Goal: Task Accomplishment & Management: Use online tool/utility

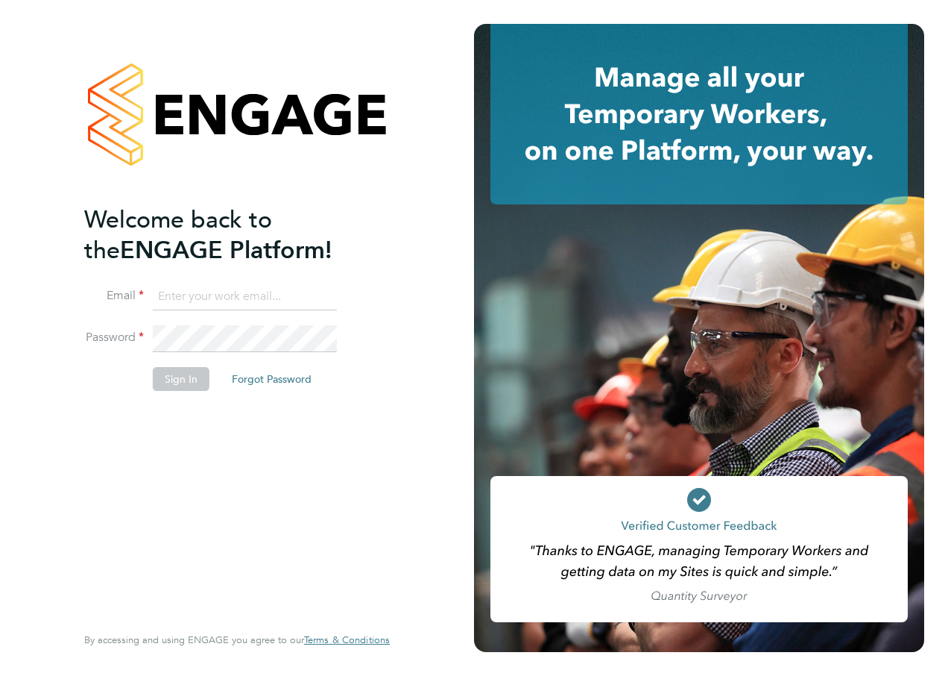
type input "nicola.vidler@interactionrecruitment.co.uk"
click at [198, 379] on button "Sign In" at bounding box center [181, 379] width 57 height 24
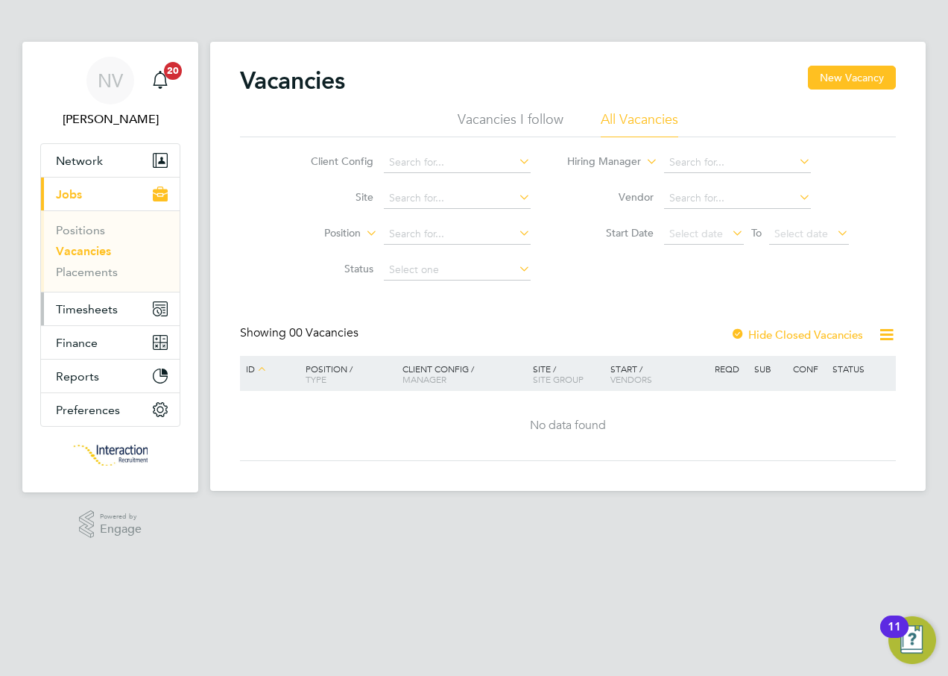
click at [108, 308] on span "Timesheets" at bounding box center [87, 309] width 62 height 14
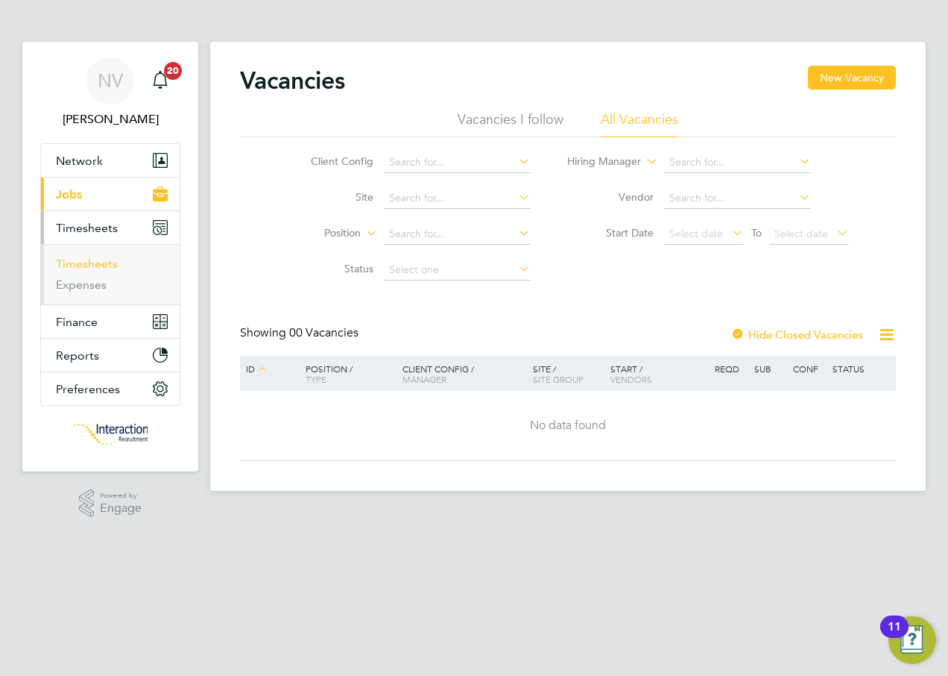
click at [101, 265] on link "Timesheets" at bounding box center [87, 264] width 62 height 14
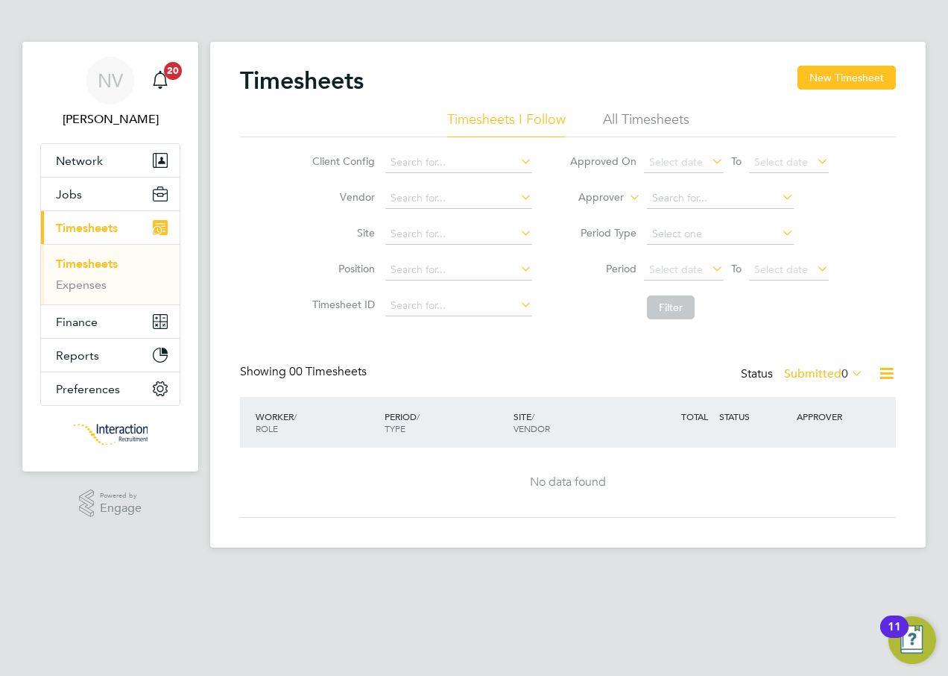
click at [166, 226] on icon "Main navigation" at bounding box center [160, 227] width 15 height 15
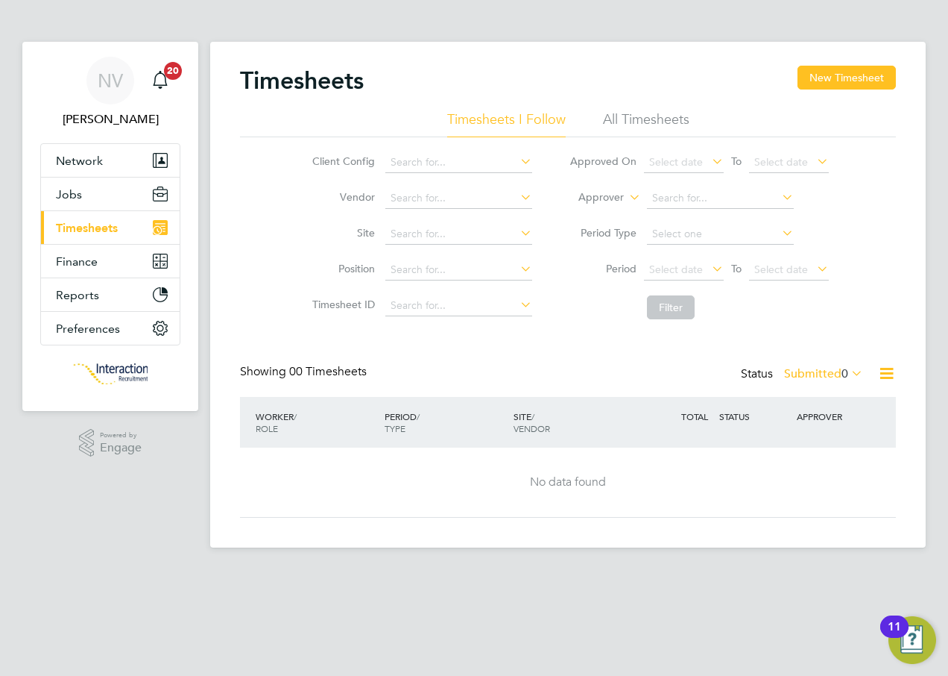
click at [156, 222] on icon "Main navigation" at bounding box center [160, 227] width 15 height 15
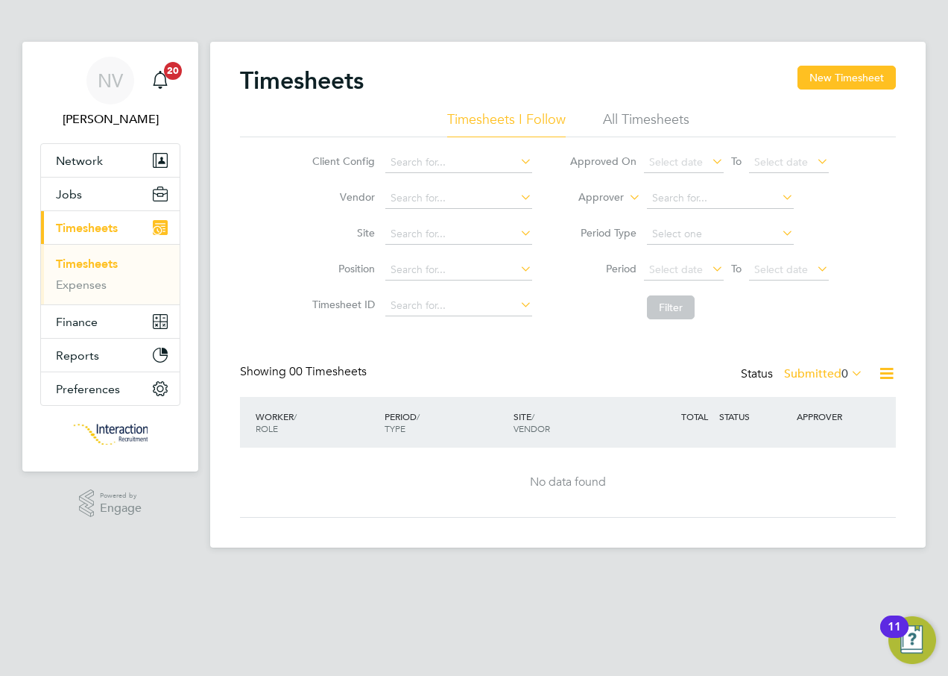
click at [103, 267] on link "Timesheets" at bounding box center [87, 264] width 62 height 14
click at [849, 365] on icon at bounding box center [849, 372] width 0 height 21
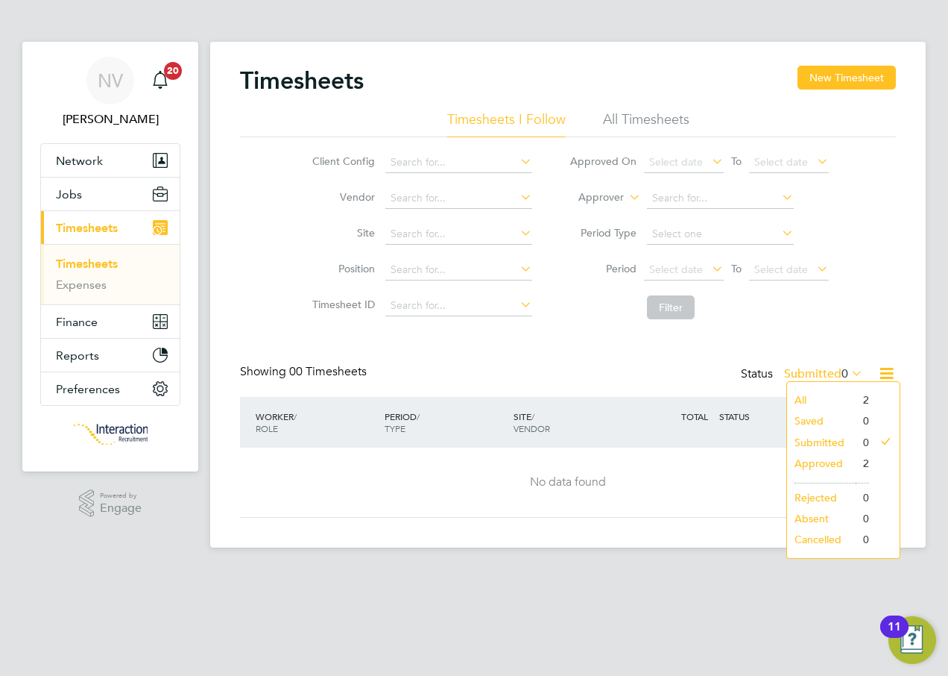
click at [611, 373] on div "Showing 00 Timesheets Status Submitted 0" at bounding box center [568, 380] width 656 height 33
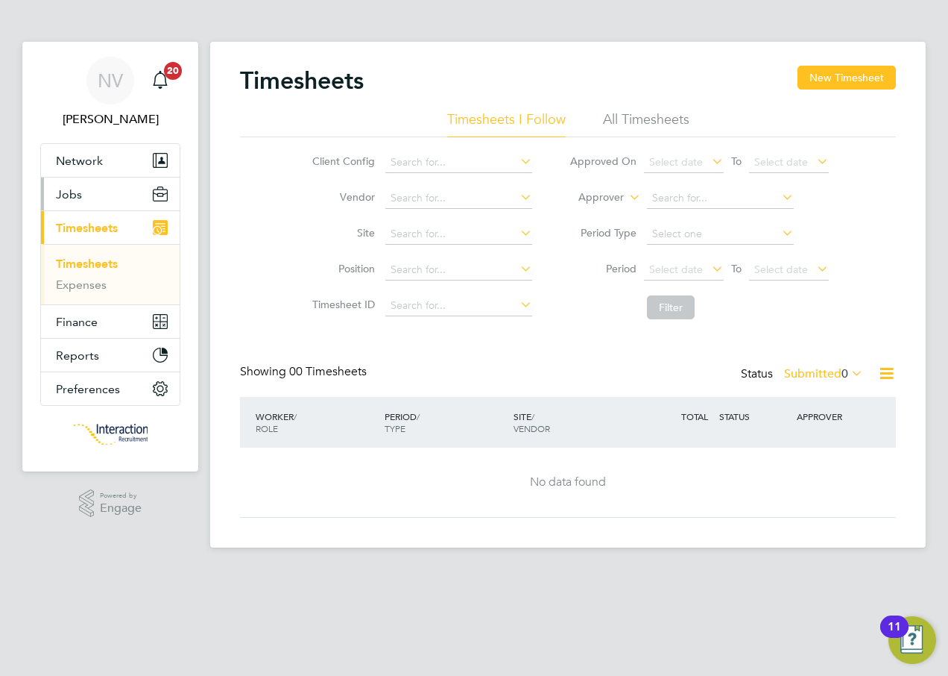
click at [158, 193] on icon "Main navigation" at bounding box center [160, 193] width 15 height 15
click at [80, 265] on link "Timesheets" at bounding box center [87, 264] width 62 height 14
click at [652, 109] on div "Timesheets New Timesheet" at bounding box center [568, 88] width 656 height 45
click at [653, 120] on li "All Timesheets" at bounding box center [646, 123] width 86 height 27
click at [635, 112] on li "All Timesheets" at bounding box center [646, 123] width 86 height 27
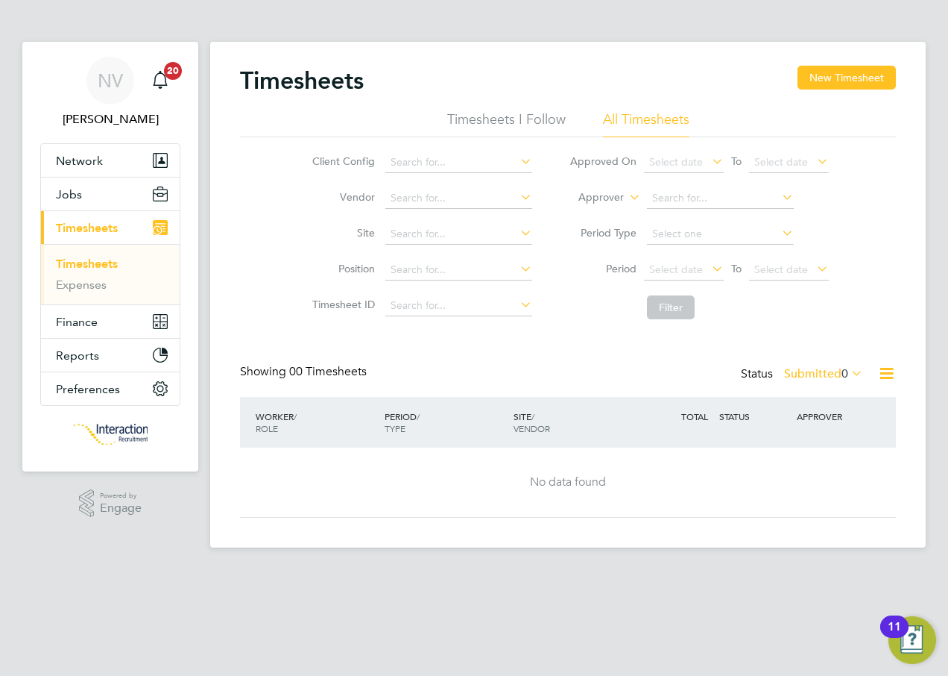
click at [471, 114] on li "Timesheets I Follow" at bounding box center [506, 123] width 119 height 27
click at [849, 377] on icon at bounding box center [849, 372] width 0 height 21
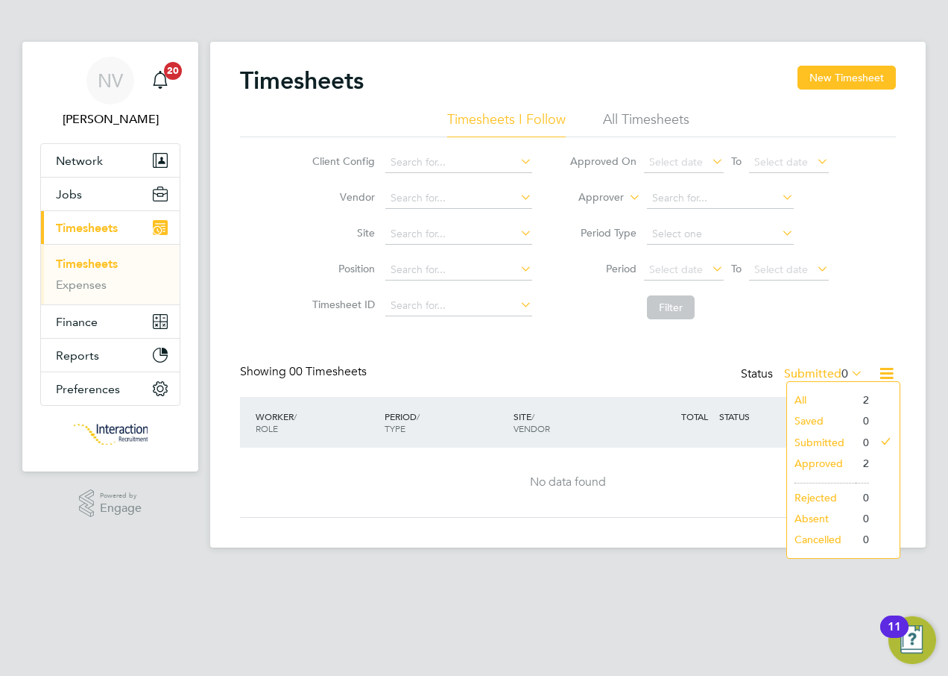
click at [652, 376] on div "Showing 00 Timesheets Status Submitted 0" at bounding box center [568, 380] width 656 height 33
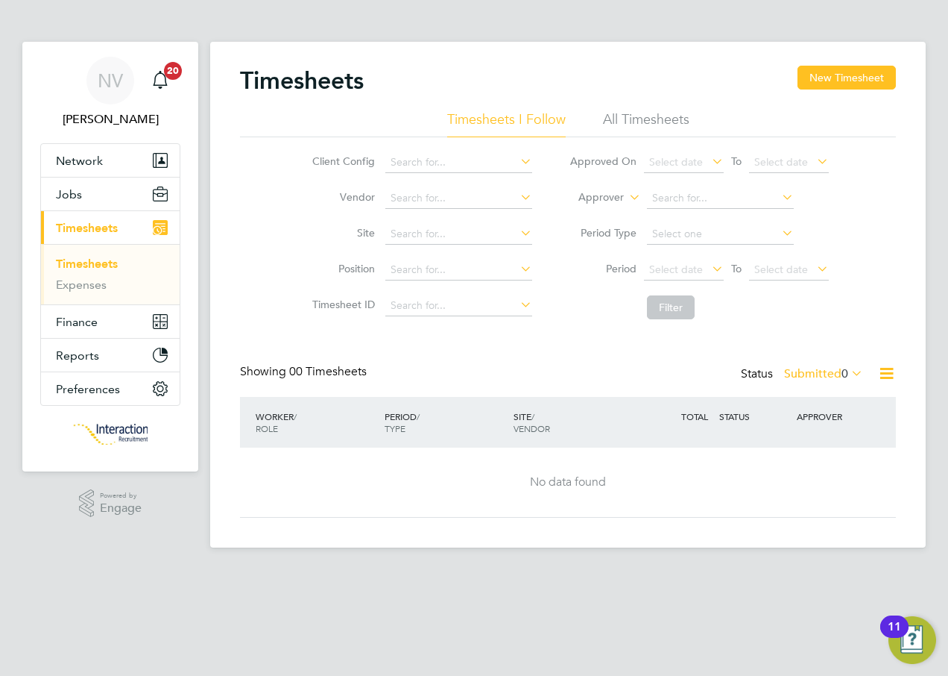
click at [808, 371] on label "Submitted 0" at bounding box center [823, 373] width 79 height 15
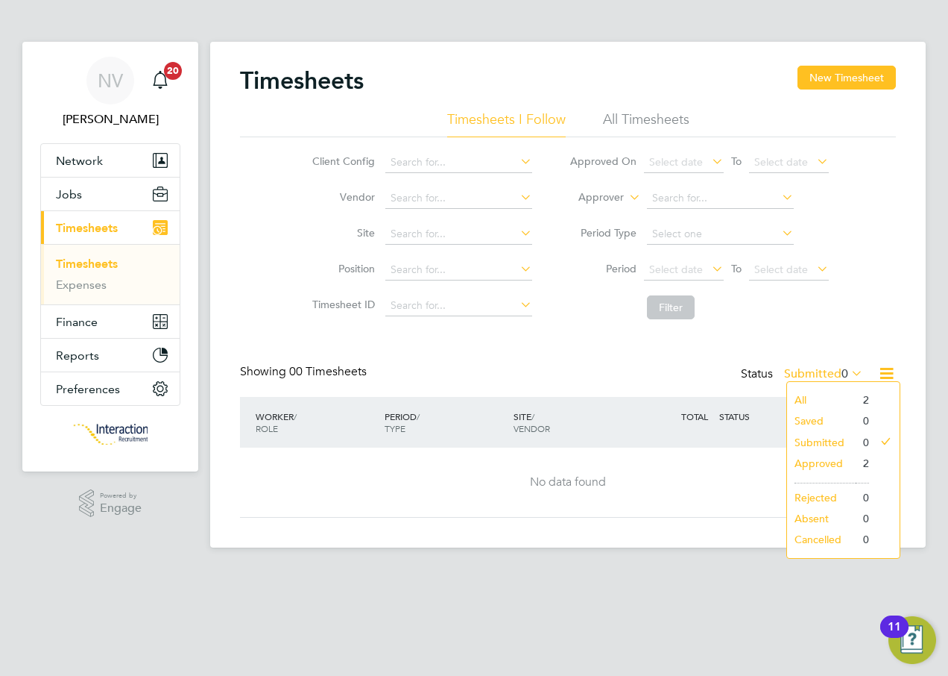
click at [606, 371] on div "Showing 00 Timesheets Status Submitted 0" at bounding box center [568, 380] width 656 height 33
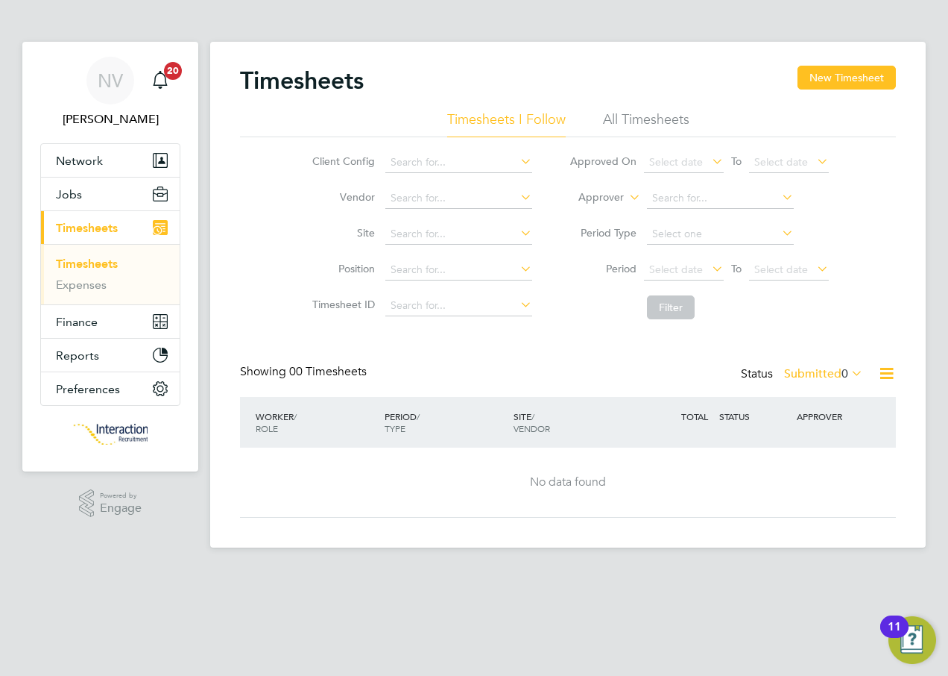
click at [163, 228] on icon "Main navigation" at bounding box center [160, 227] width 15 height 15
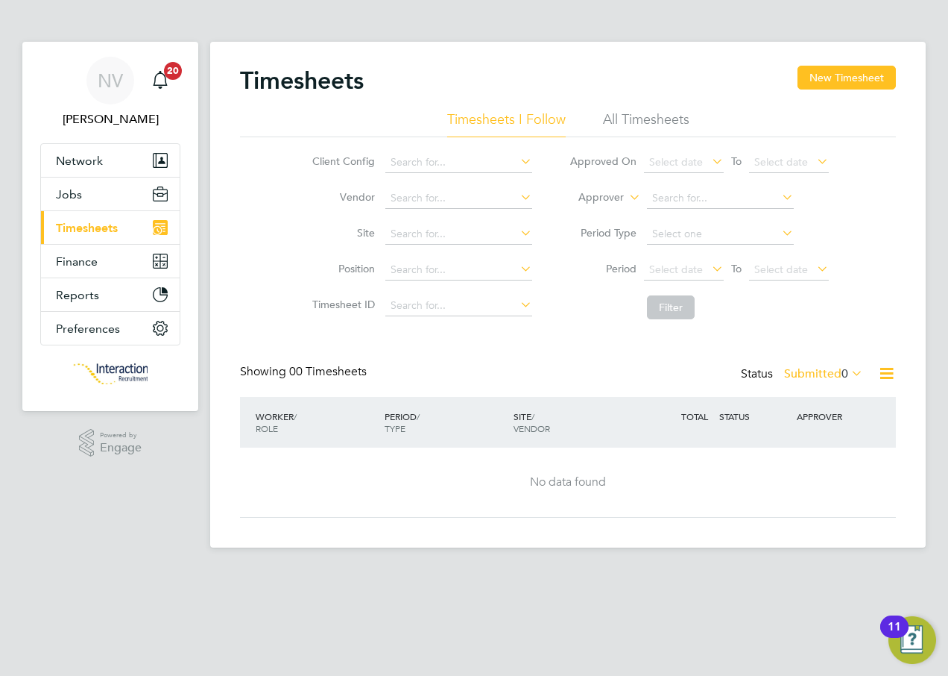
click at [160, 228] on icon "Main navigation" at bounding box center [157, 230] width 7 height 7
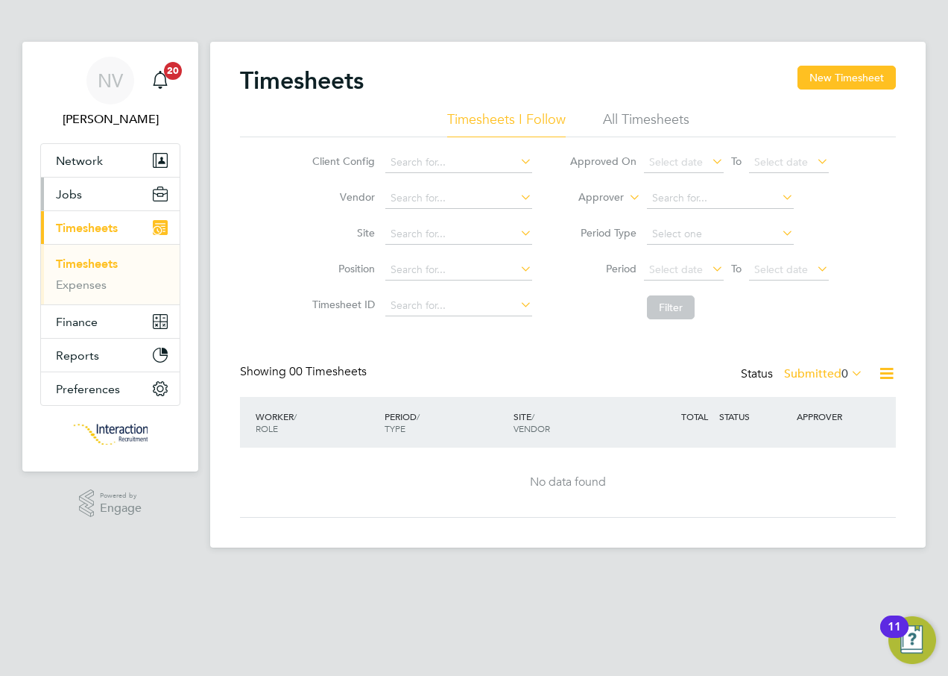
click at [156, 191] on icon "Main navigation" at bounding box center [160, 190] width 13 height 7
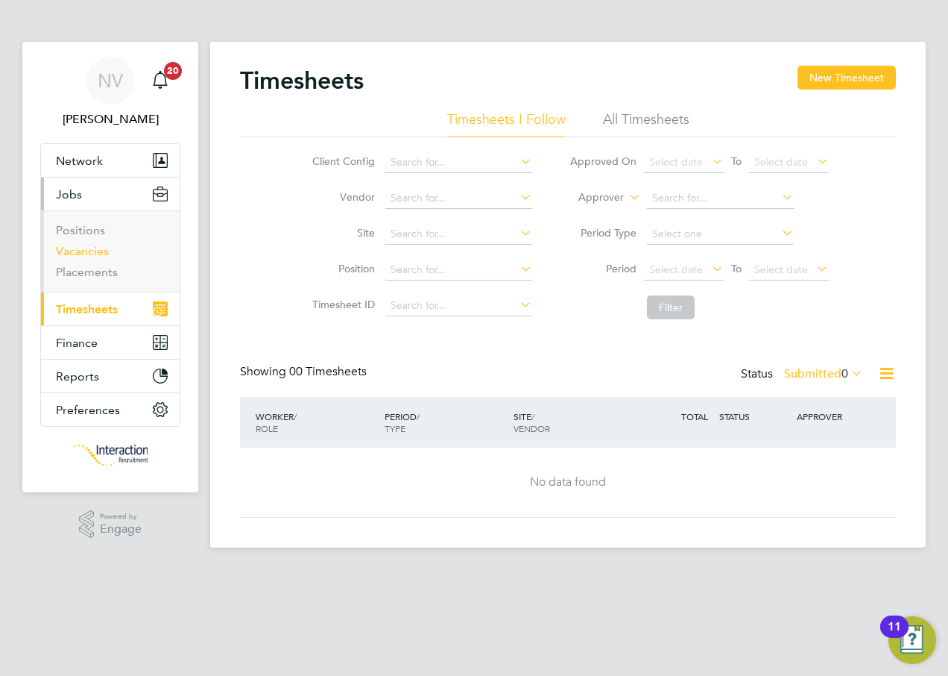
click at [93, 247] on link "Vacancies" at bounding box center [82, 251] width 53 height 14
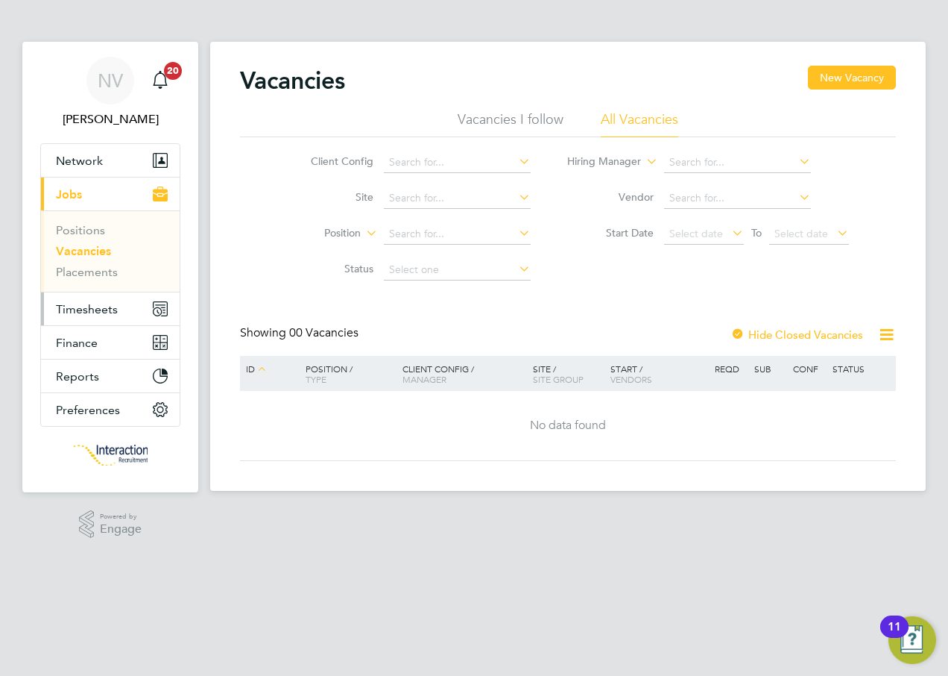
click at [84, 304] on span "Timesheets" at bounding box center [87, 309] width 62 height 14
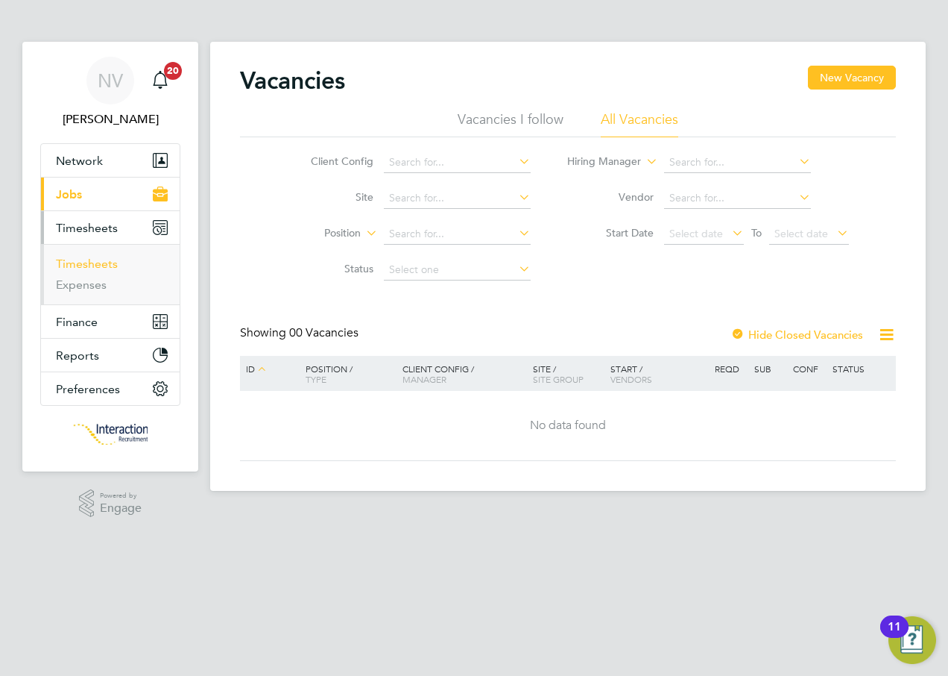
click at [86, 265] on link "Timesheets" at bounding box center [87, 264] width 62 height 14
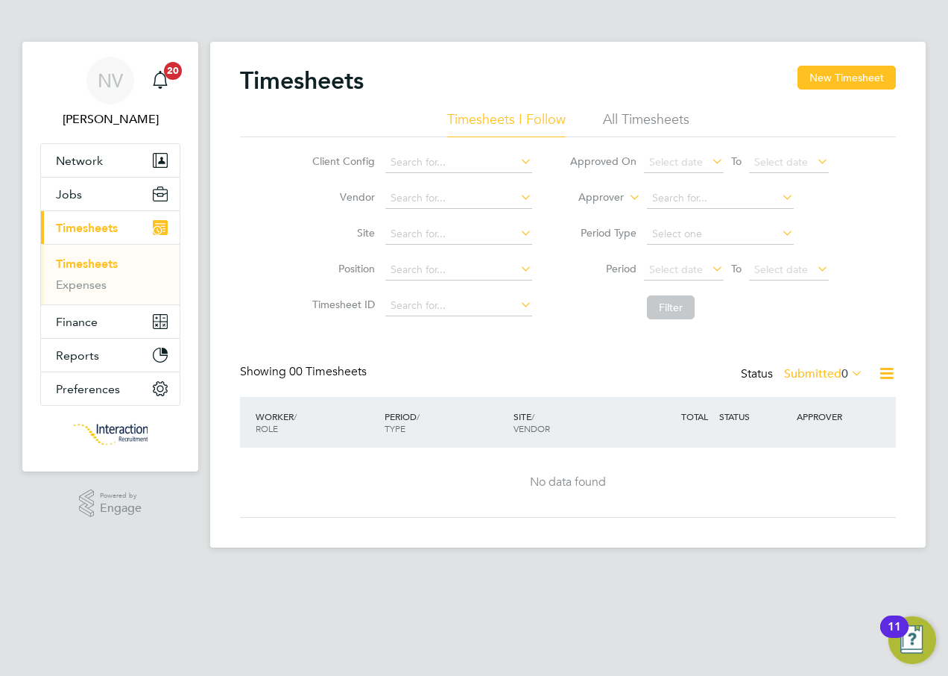
click at [849, 368] on icon at bounding box center [849, 372] width 0 height 21
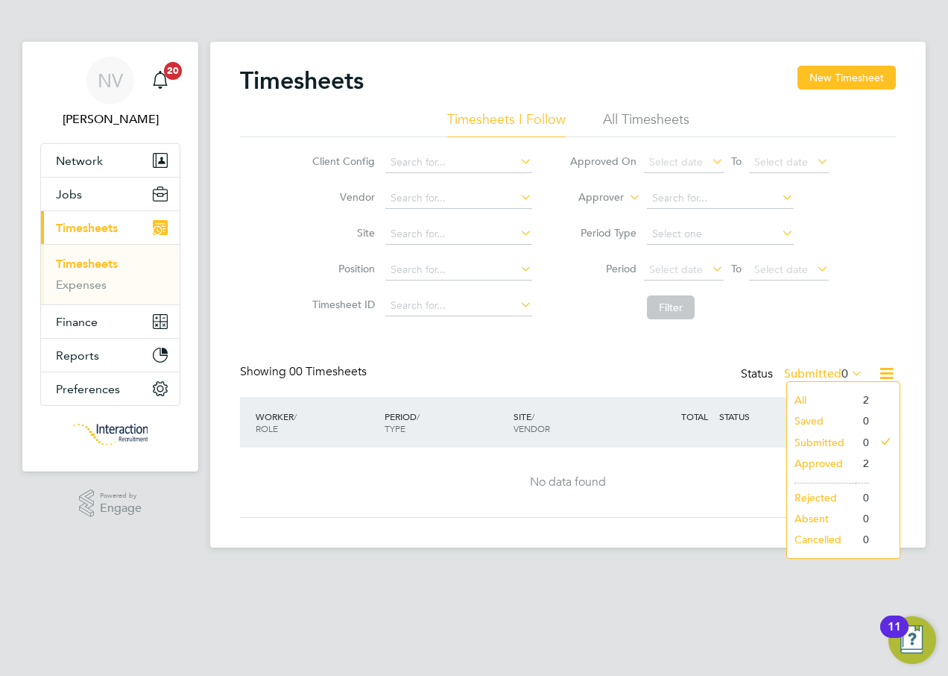
click at [849, 368] on icon at bounding box center [849, 372] width 0 height 21
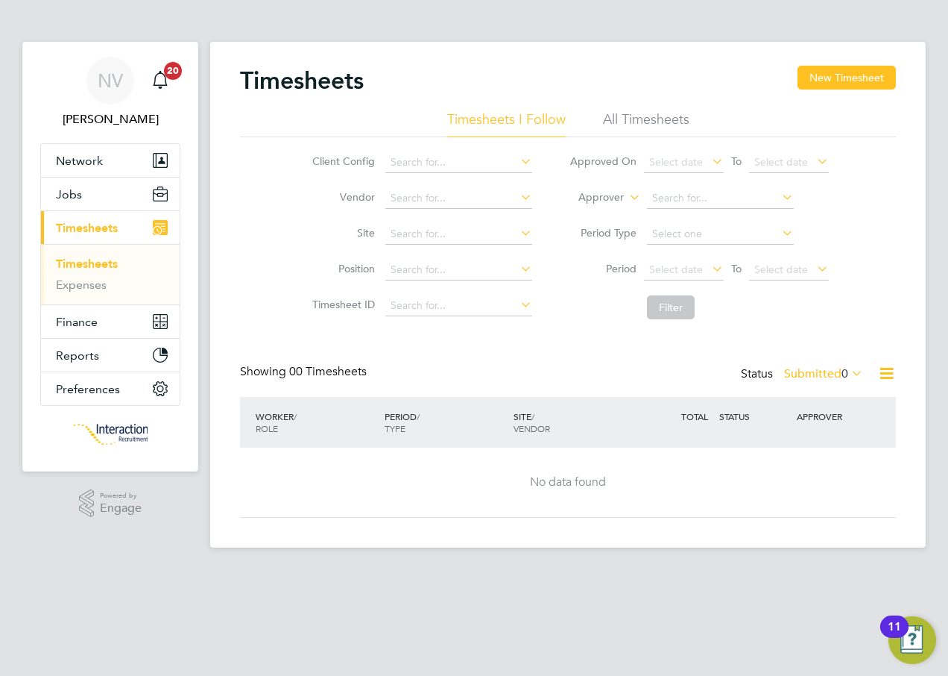
click at [884, 371] on icon at bounding box center [887, 373] width 19 height 19
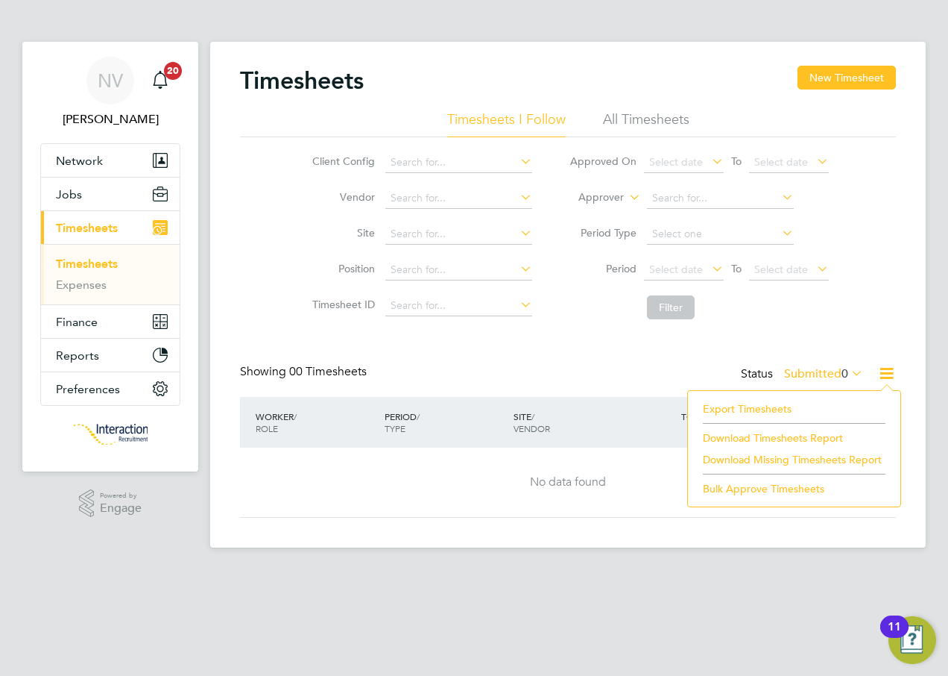
click at [773, 405] on li "Export Timesheets" at bounding box center [795, 408] width 198 height 21
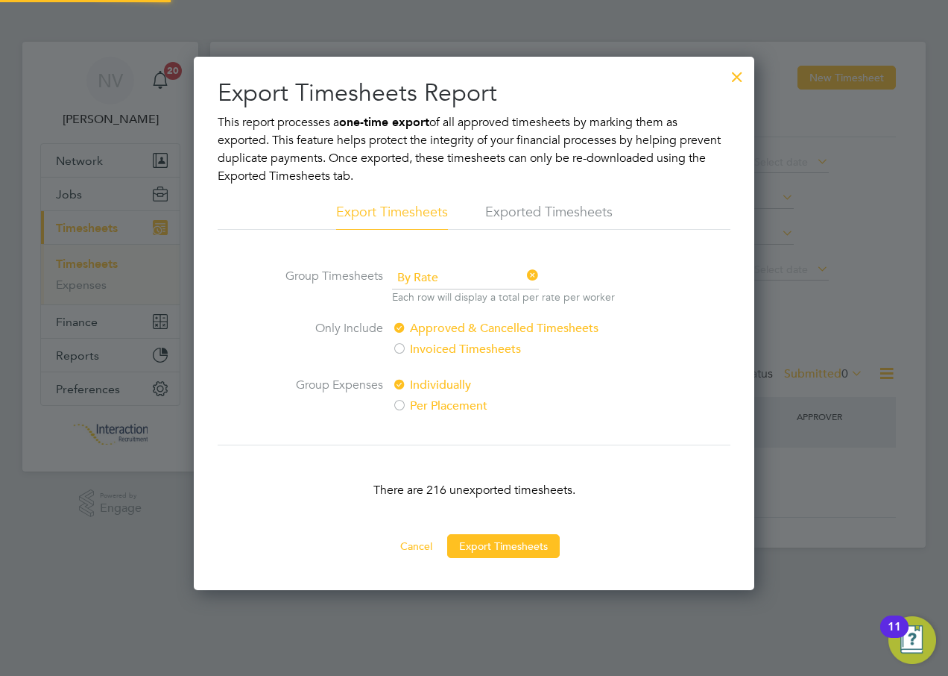
scroll to position [7, 7]
click at [526, 542] on button "Export Timesheets" at bounding box center [503, 546] width 113 height 24
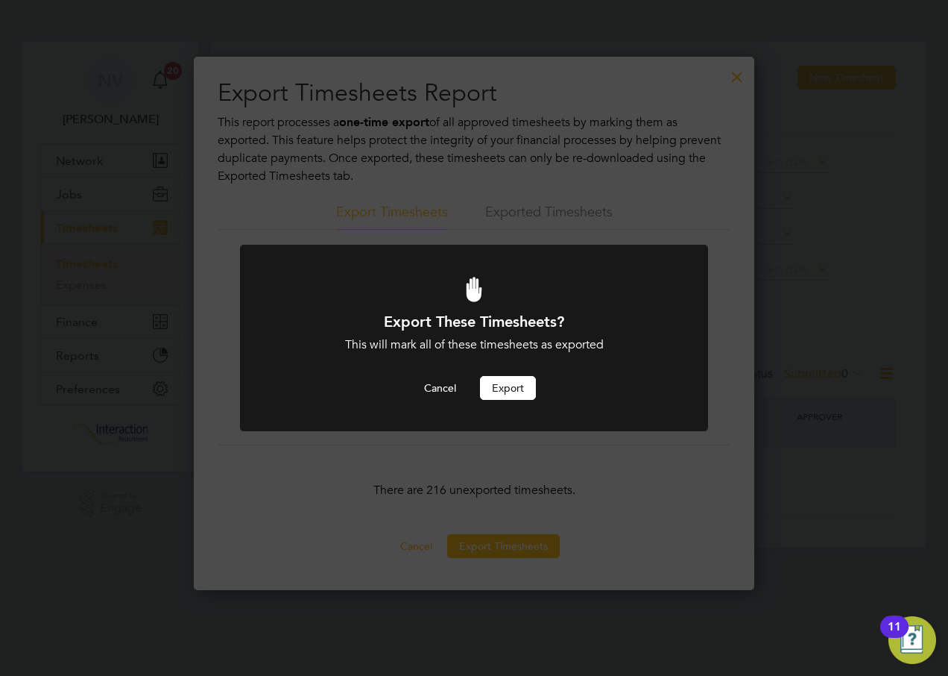
click at [519, 388] on button "Export" at bounding box center [508, 388] width 56 height 24
